Goal: Transaction & Acquisition: Purchase product/service

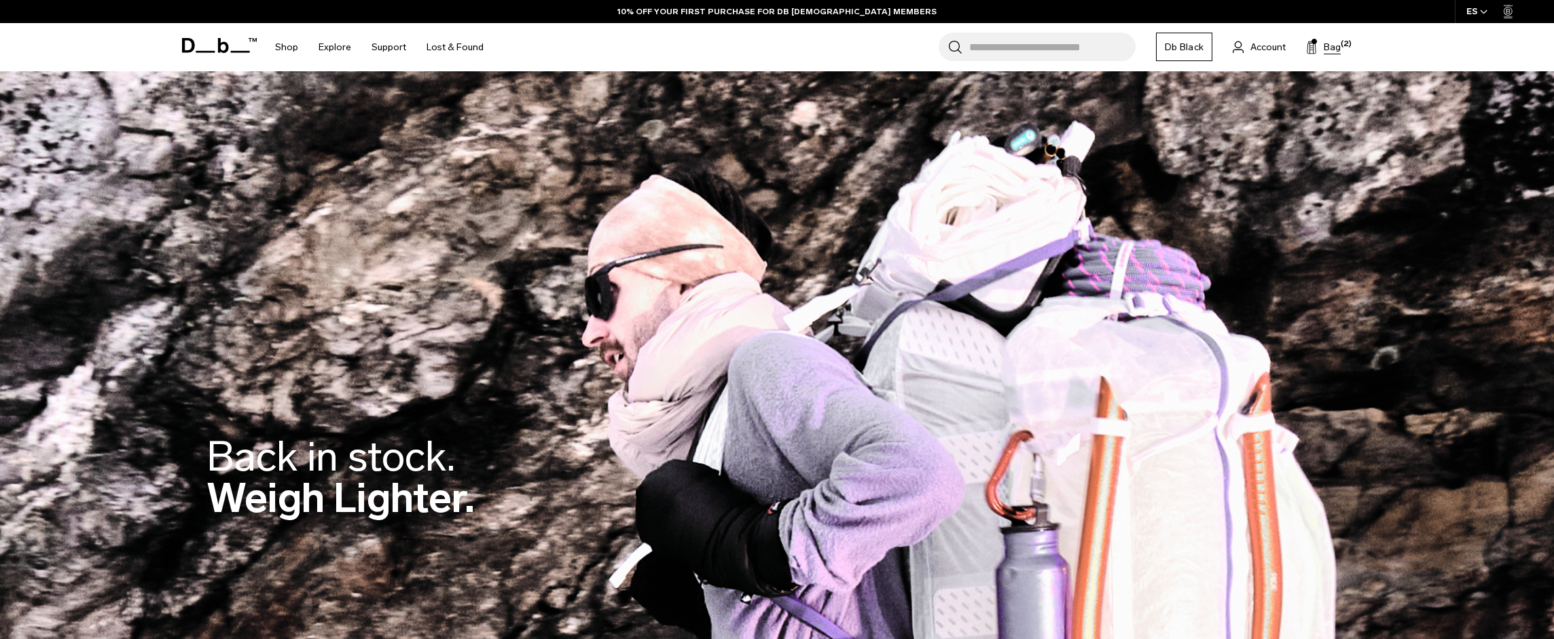
click at [1324, 49] on span "Bag" at bounding box center [1332, 47] width 17 height 14
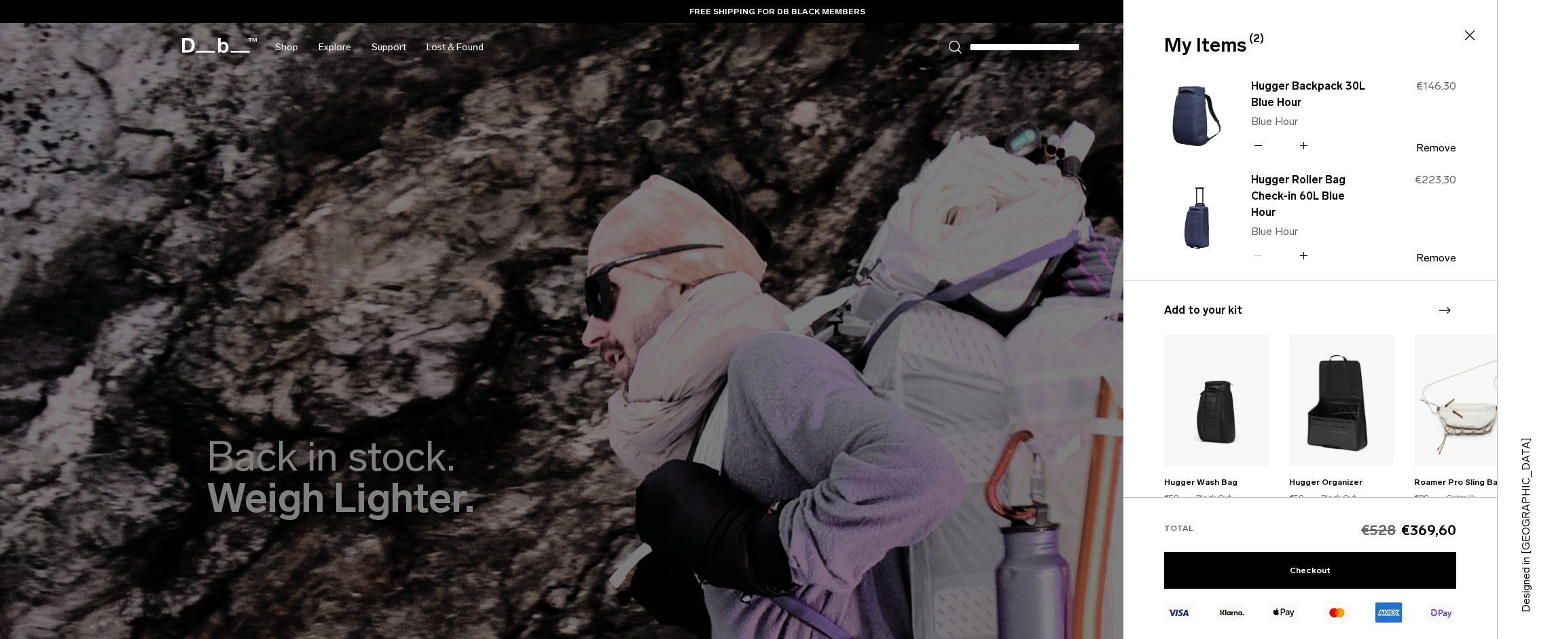
drag, startPoint x: 1238, startPoint y: 49, endPoint x: 1244, endPoint y: 43, distance: 8.6
click at [1238, 49] on div "My Items (2) Close" at bounding box center [1308, 45] width 289 height 29
click at [1401, 564] on link "Checkout" at bounding box center [1310, 570] width 292 height 37
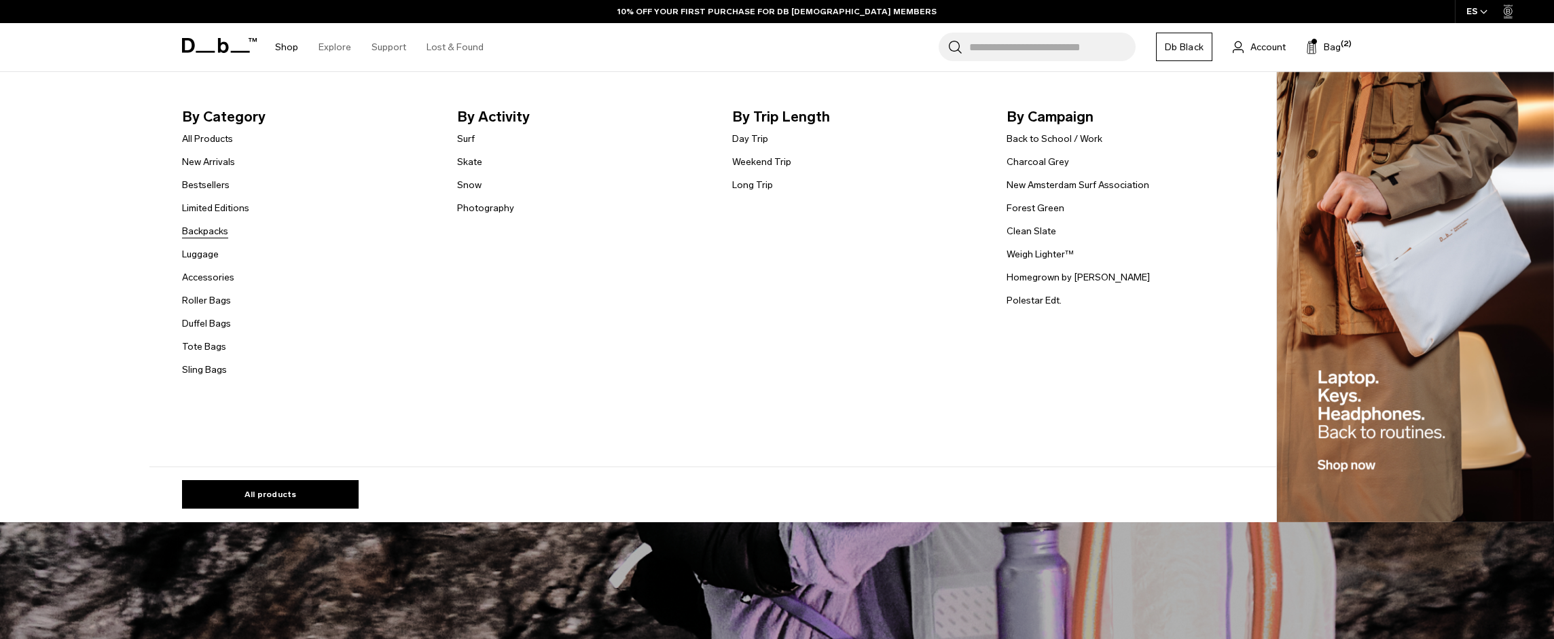
click at [209, 232] on link "Backpacks" at bounding box center [205, 231] width 46 height 14
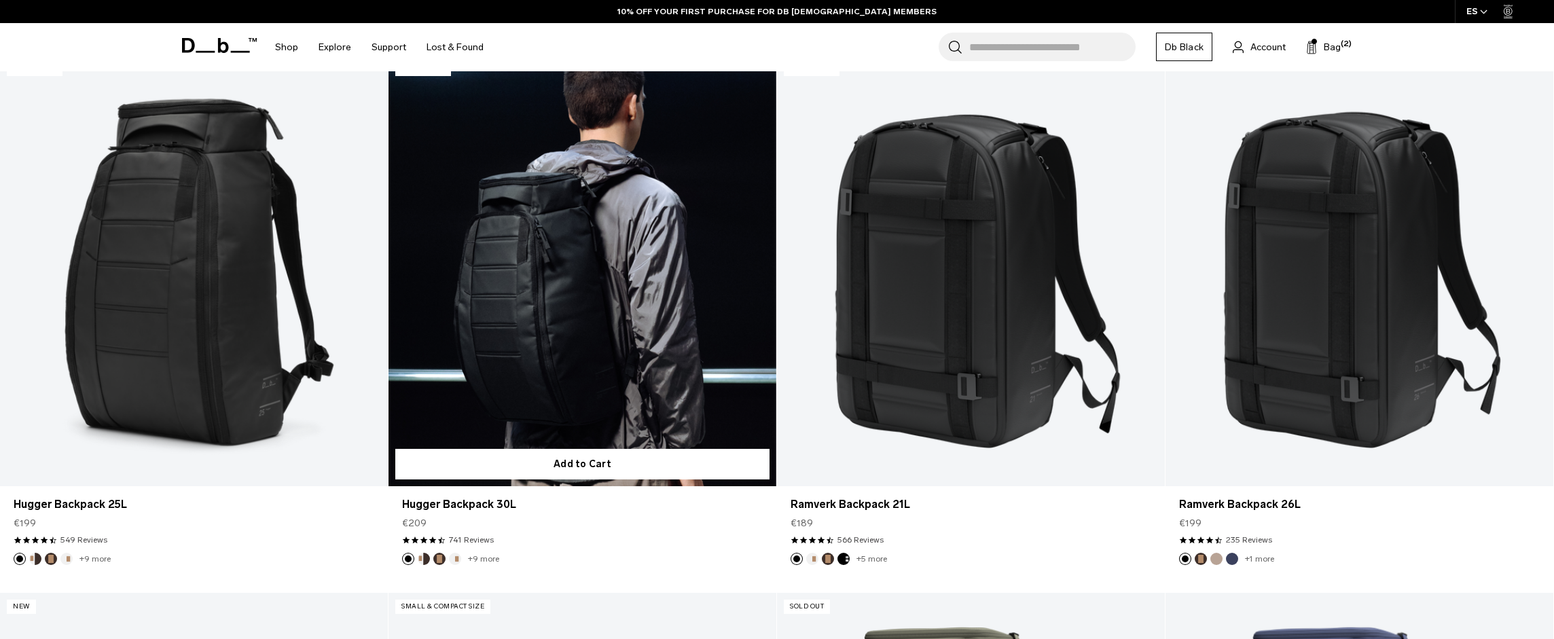
scroll to position [500, 0]
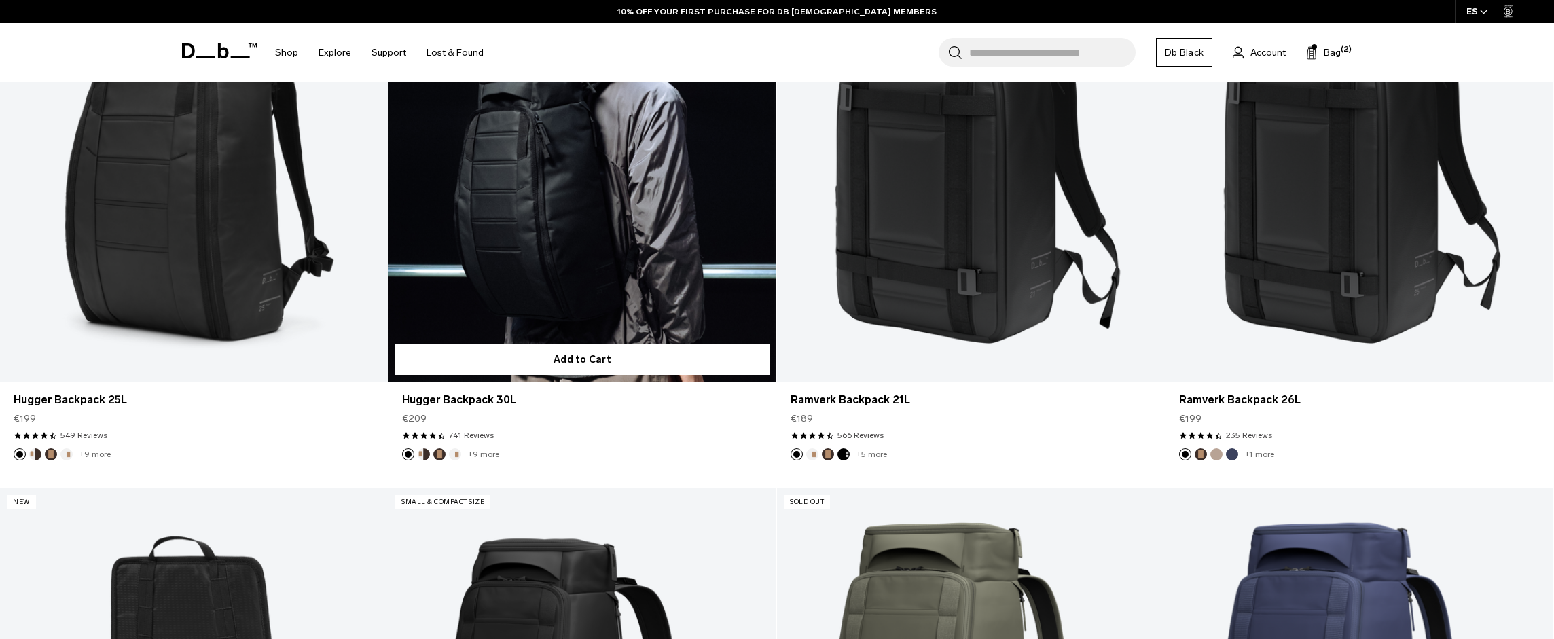
click at [570, 169] on link "Hugger Backpack 30L" at bounding box center [583, 165] width 388 height 431
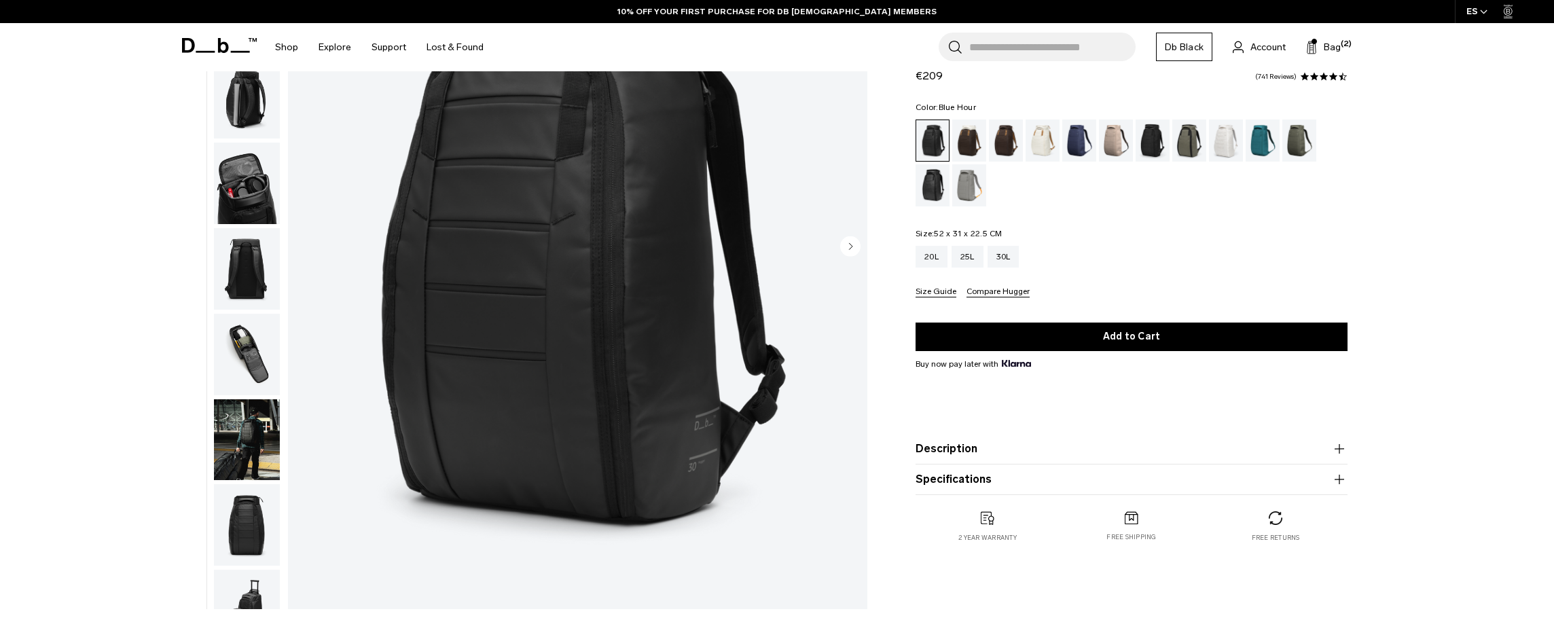
click at [1064, 132] on div "Blue Hour" at bounding box center [1079, 141] width 35 height 42
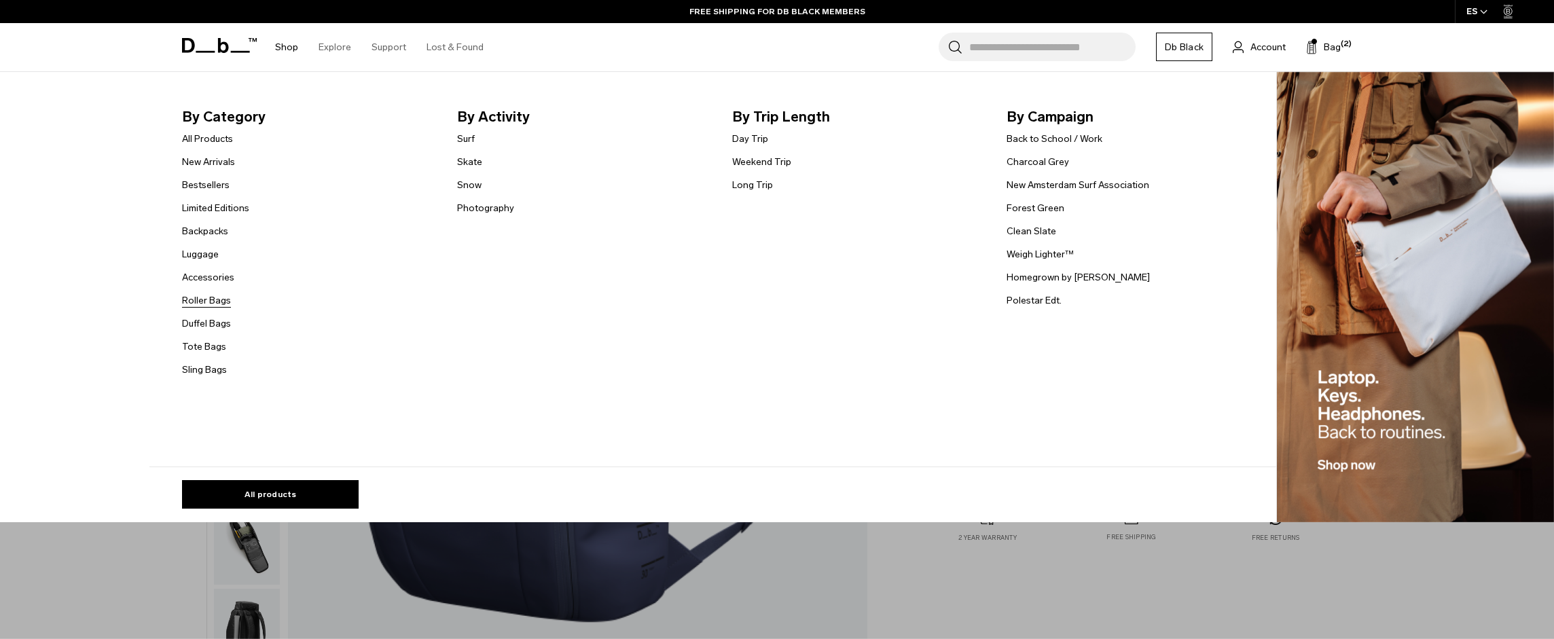
click at [215, 301] on link "Roller Bags" at bounding box center [206, 300] width 49 height 14
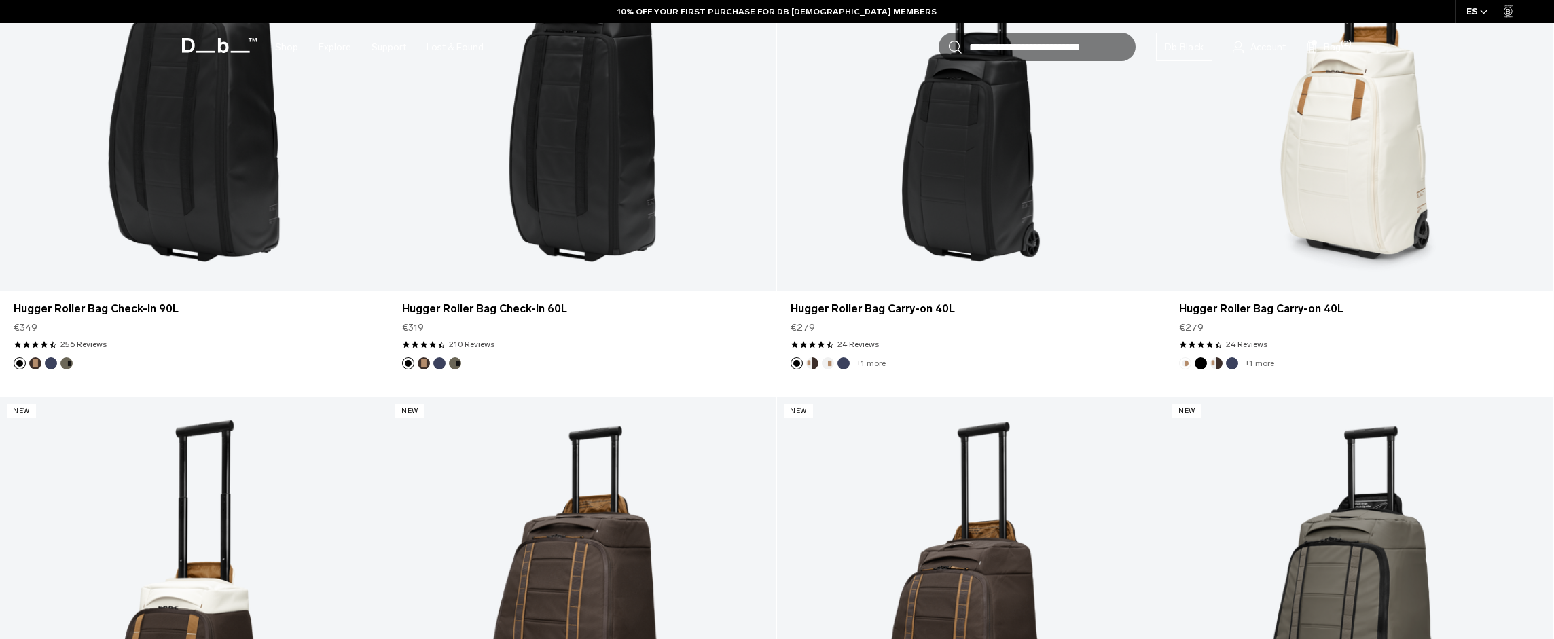
scroll to position [552, 0]
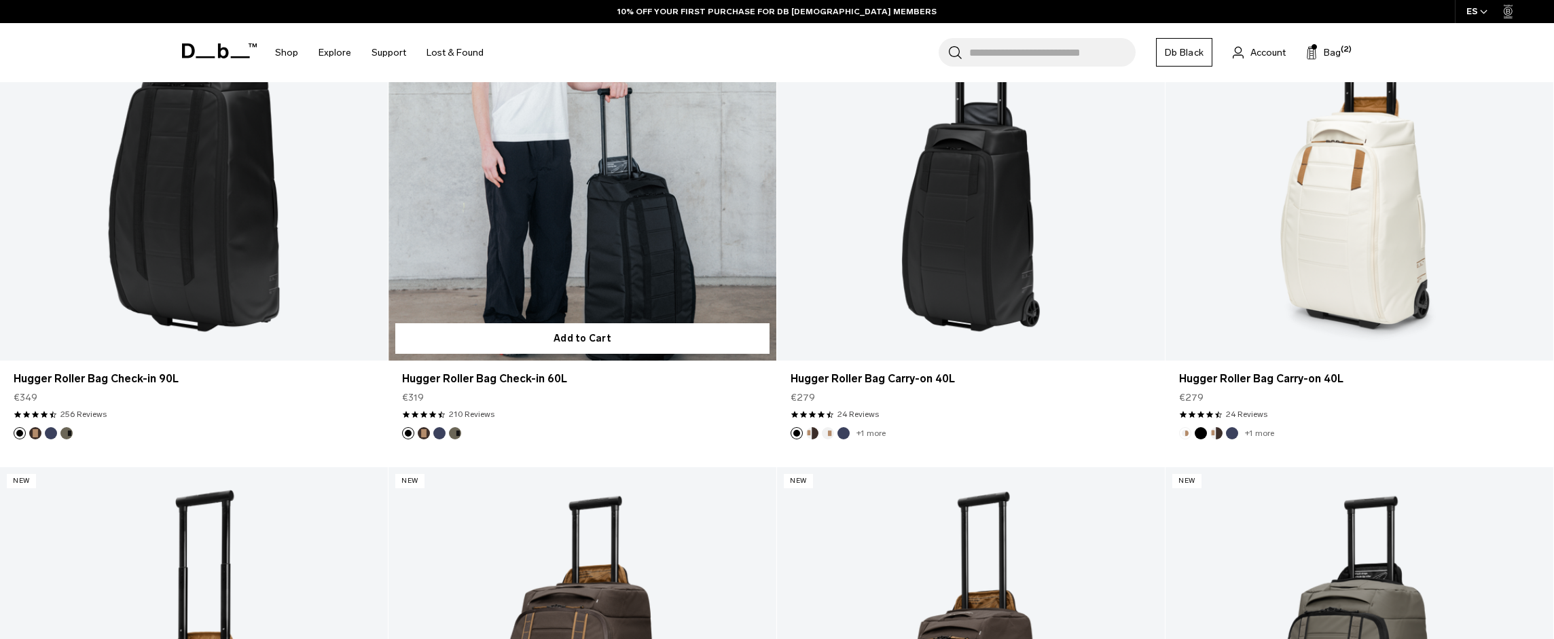
click at [607, 225] on link "Hugger Roller Bag Check-in 60L" at bounding box center [583, 144] width 388 height 431
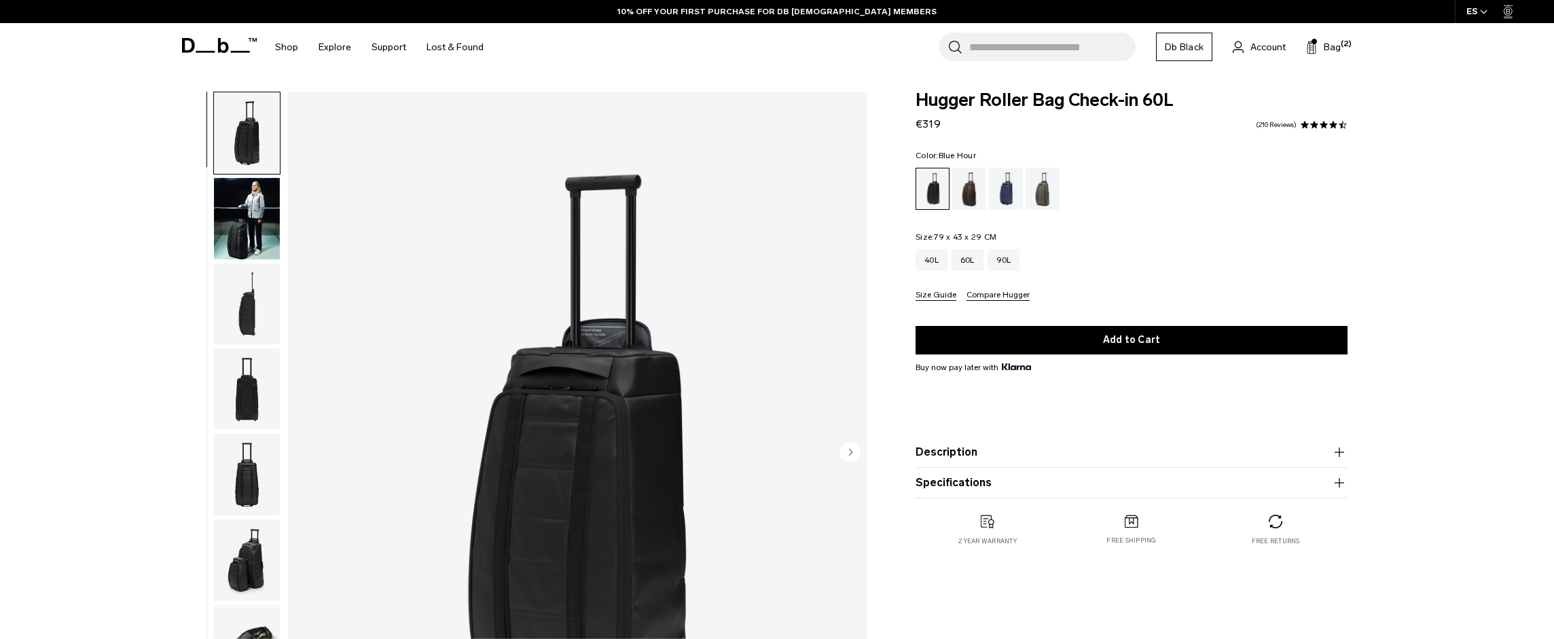
click at [1009, 197] on div "Blue Hour" at bounding box center [1006, 189] width 35 height 42
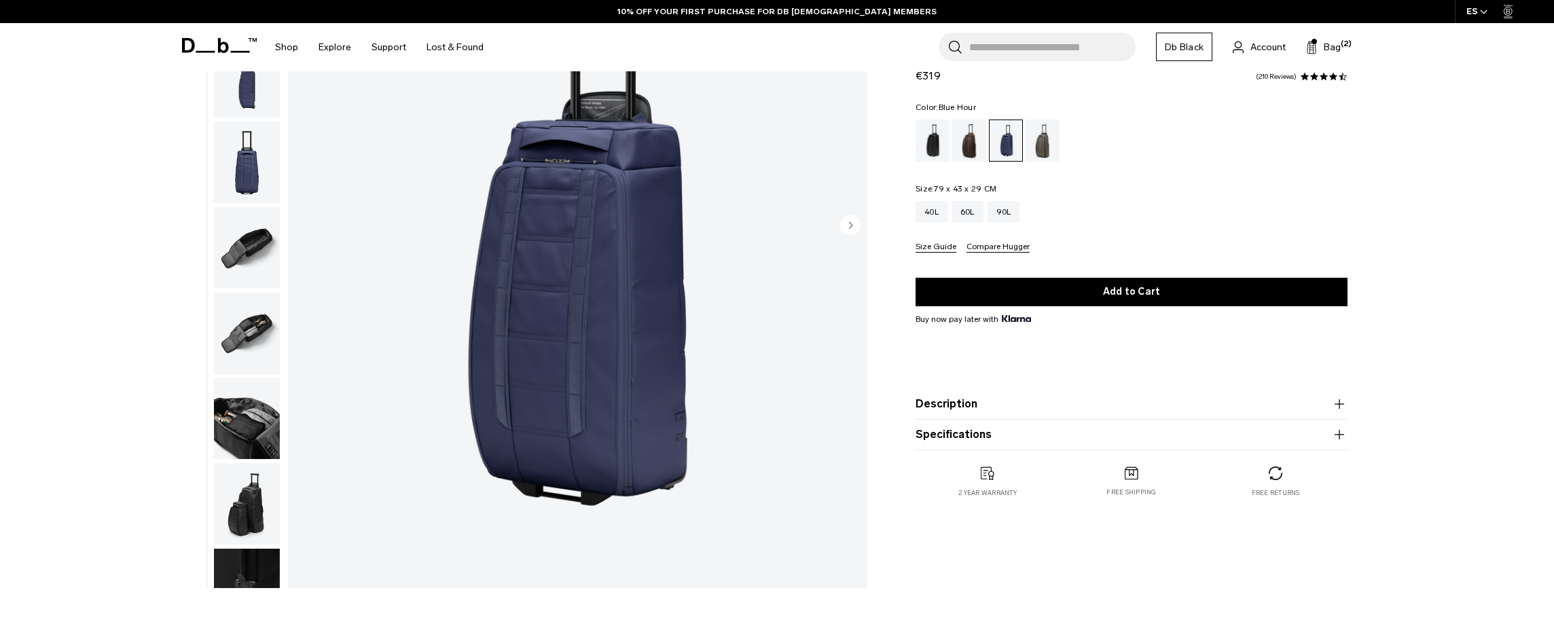
scroll to position [231, 0]
